Goal: Use online tool/utility: Utilize a website feature to perform a specific function

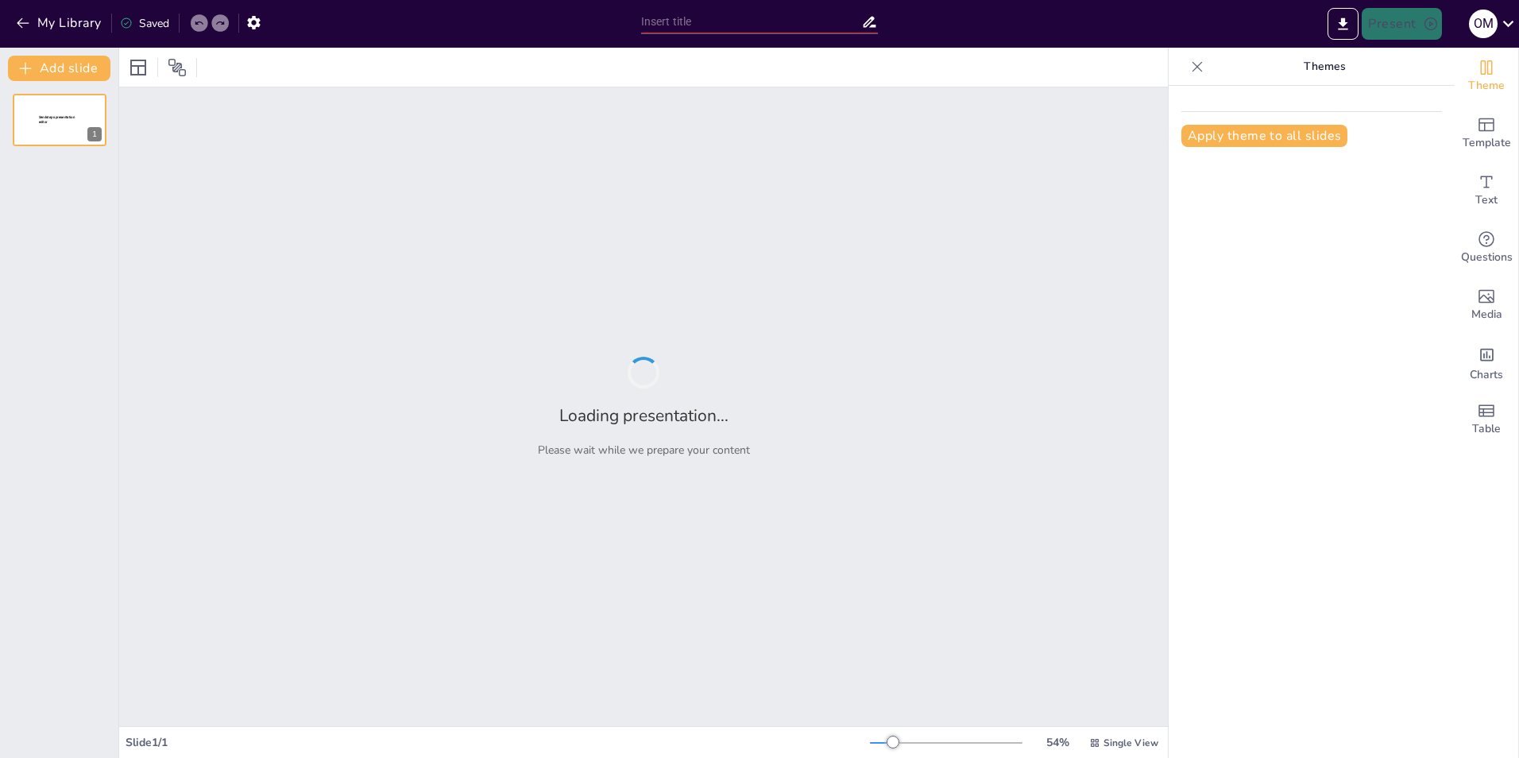
type input "الخلايا الحيوانية مقابل الخلايا النباتية: الاختلافات الأساسية"
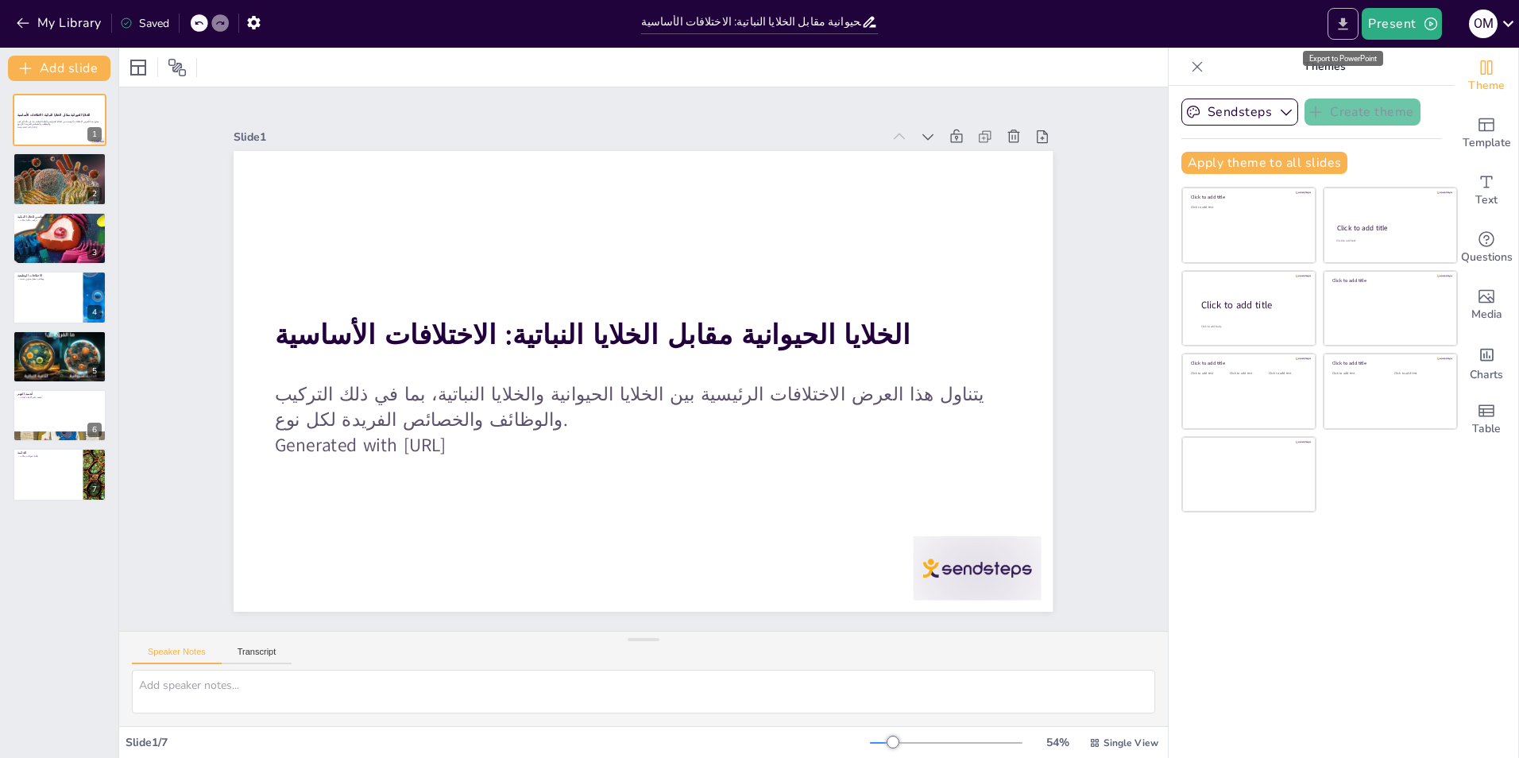
click at [1347, 26] on icon "Export to PowerPoint" at bounding box center [1343, 24] width 17 height 17
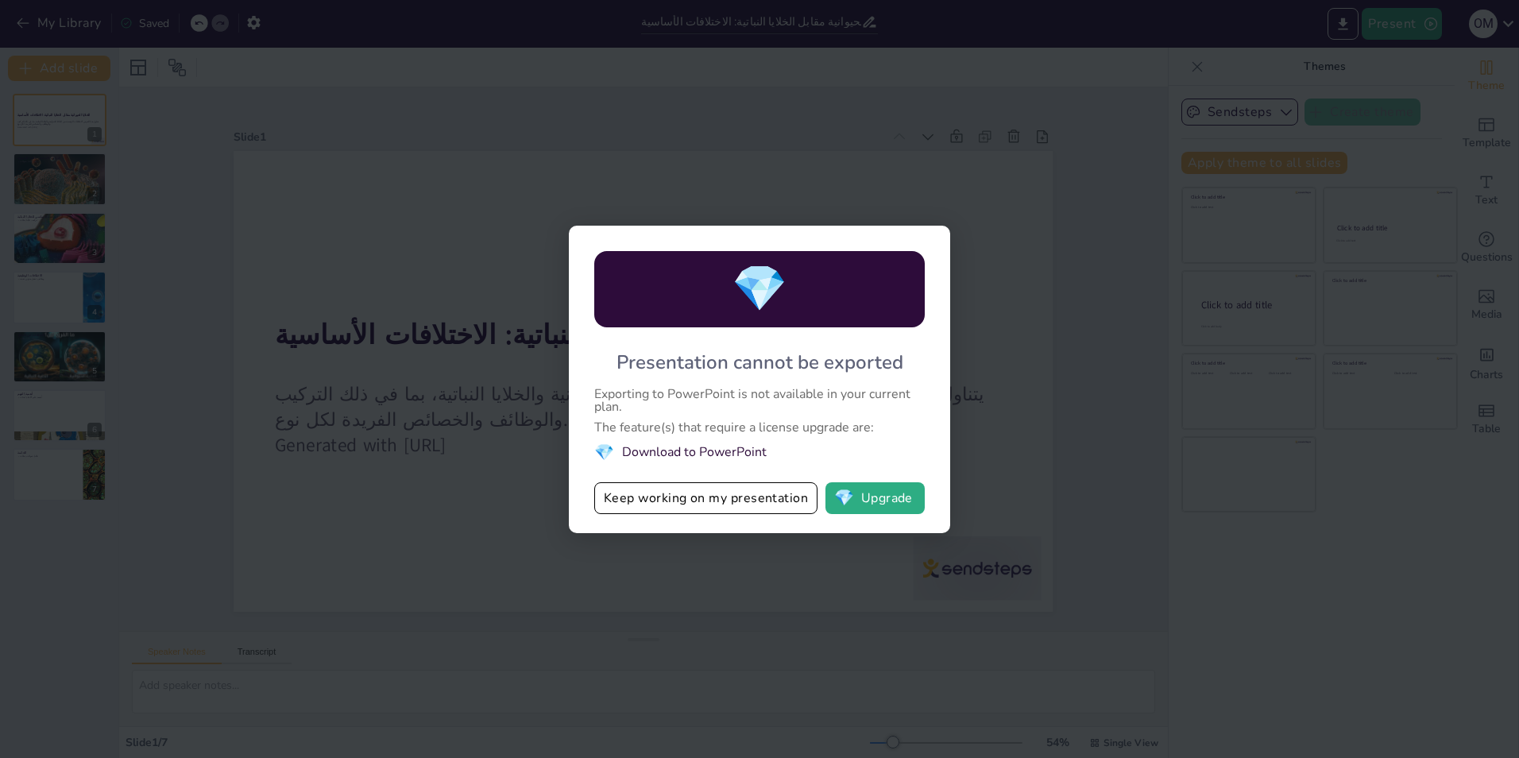
click at [680, 454] on li "💎 Download to PowerPoint" at bounding box center [759, 452] width 330 height 21
click at [1104, 253] on div "💎 Presentation cannot be exported Exporting to PowerPoint is not available in y…" at bounding box center [759, 379] width 1519 height 758
click at [685, 495] on button "Keep working on my presentation" at bounding box center [705, 498] width 223 height 32
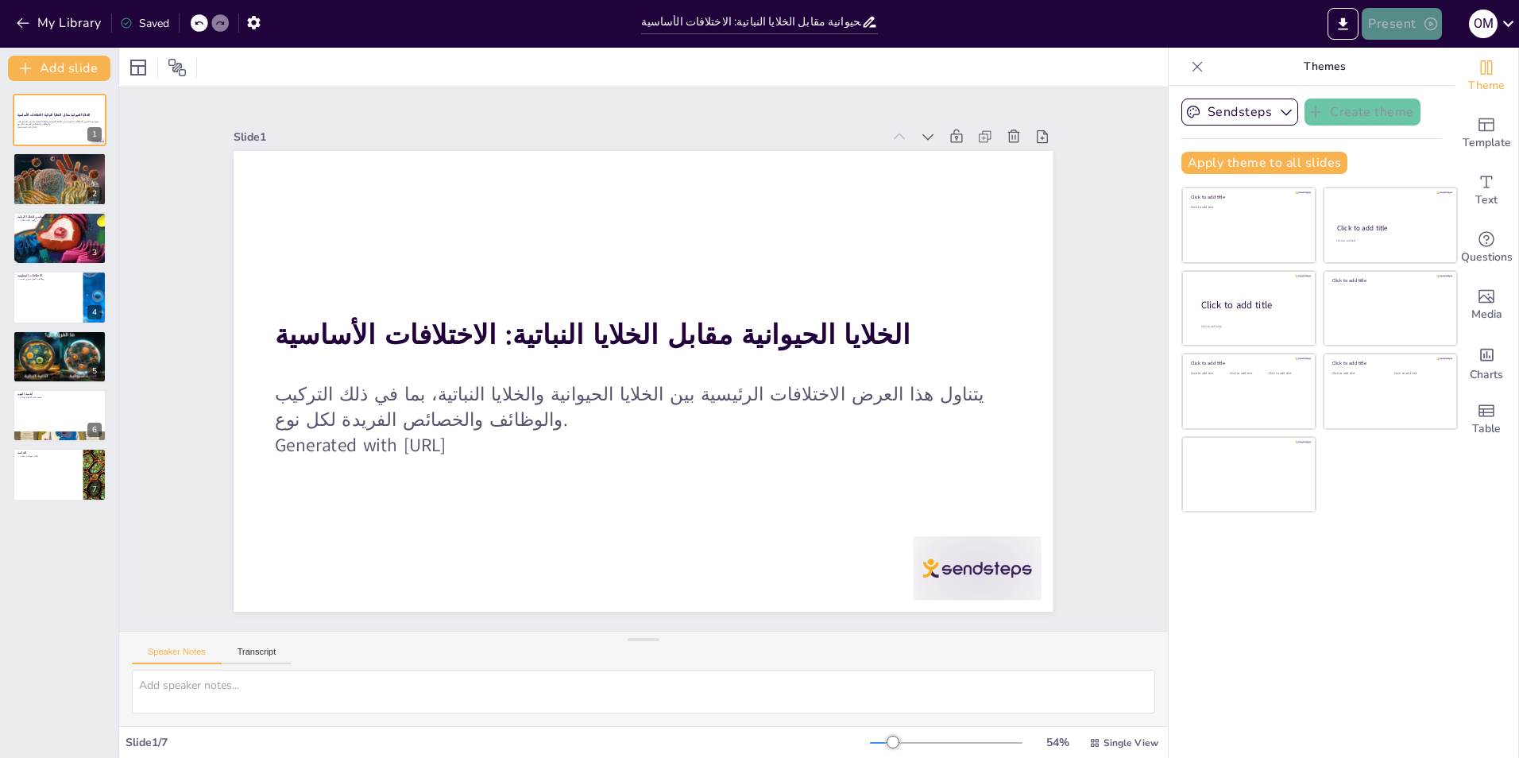
click at [1397, 28] on button "Present" at bounding box center [1401, 24] width 79 height 32
click at [1398, 54] on li "Preview presentation" at bounding box center [1425, 58] width 125 height 25
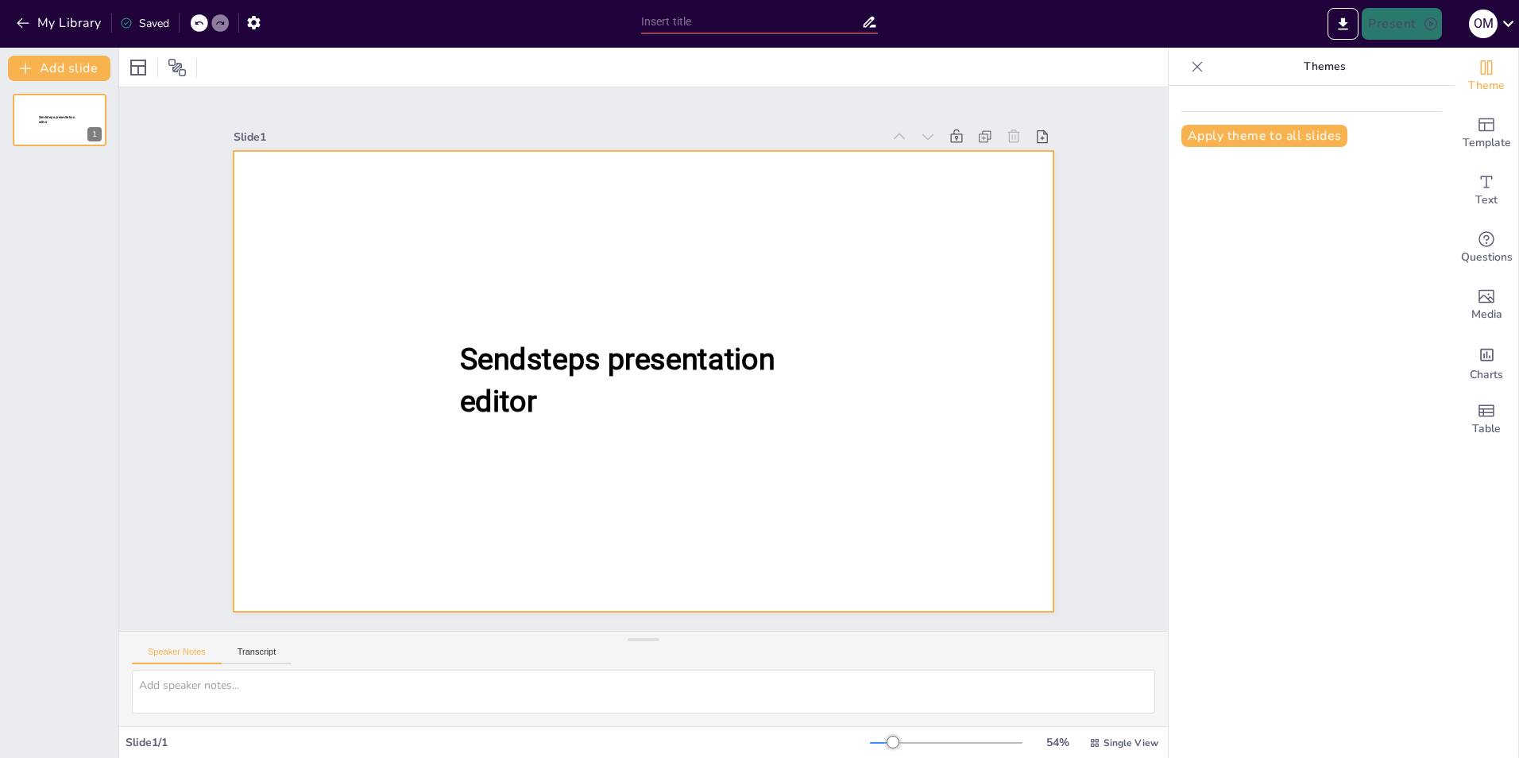
type input "الخلايا الحيوانية مقابل الخلايا النباتية: الاختلافات الأساسية"
